Goal: Navigation & Orientation: Understand site structure

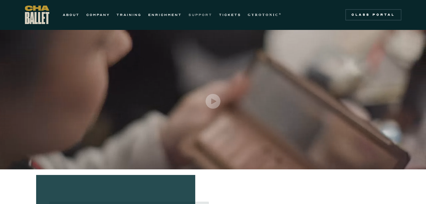
click at [195, 12] on link "SUPPORT" at bounding box center [200, 14] width 24 height 7
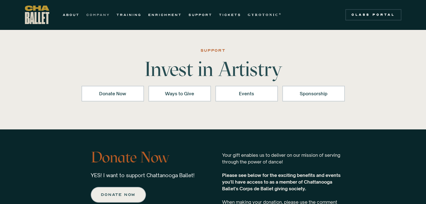
click at [98, 15] on link "COMPANY" at bounding box center [97, 14] width 23 height 7
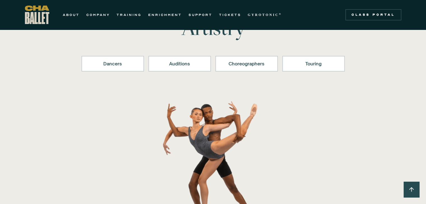
scroll to position [62, 0]
click at [258, 64] on div "Choreographers" at bounding box center [246, 63] width 48 height 7
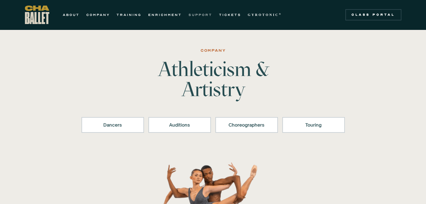
click at [199, 15] on link "SUPPORT" at bounding box center [200, 14] width 24 height 7
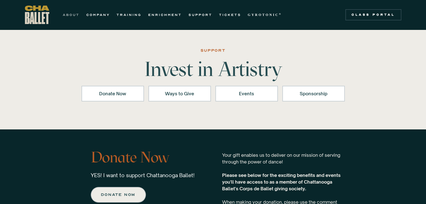
click at [66, 13] on link "ABOUT" at bounding box center [71, 14] width 17 height 7
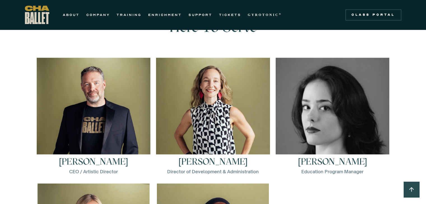
scroll to position [777, 0]
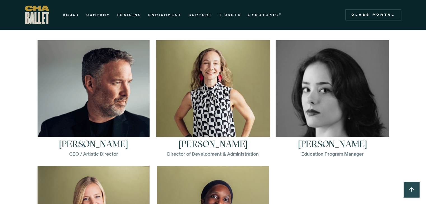
click at [95, 109] on img at bounding box center [93, 96] width 112 height 112
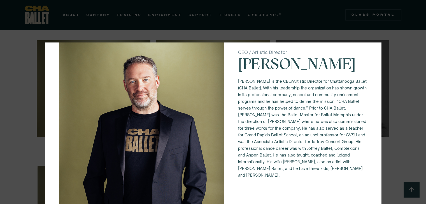
scroll to position [0, 0]
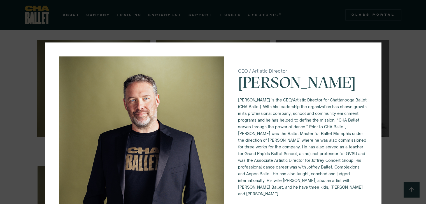
click at [277, 81] on p "Brian McSween" at bounding box center [302, 85] width 129 height 22
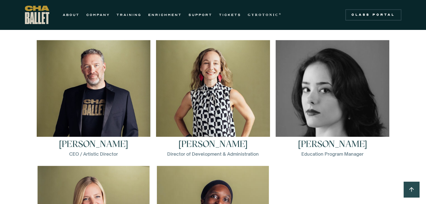
click at [35, 15] on img "home" at bounding box center [37, 15] width 24 height 18
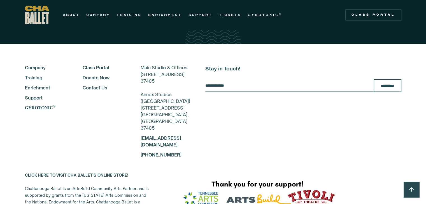
scroll to position [999, 0]
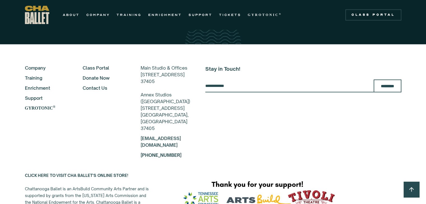
click at [220, 79] on input "Email Form" at bounding box center [289, 85] width 168 height 13
click at [205, 107] on div "Stay in Touch! ********* Thanks for subscribing! Something went wrong with the …" at bounding box center [303, 111] width 196 height 94
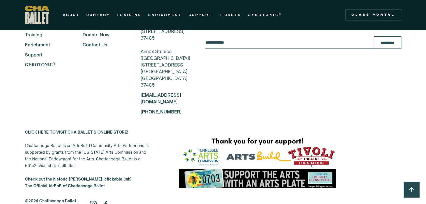
scroll to position [1043, 0]
click at [92, 41] on link "Contact Us" at bounding box center [104, 44] width 43 height 7
